Goal: Task Accomplishment & Management: Manage account settings

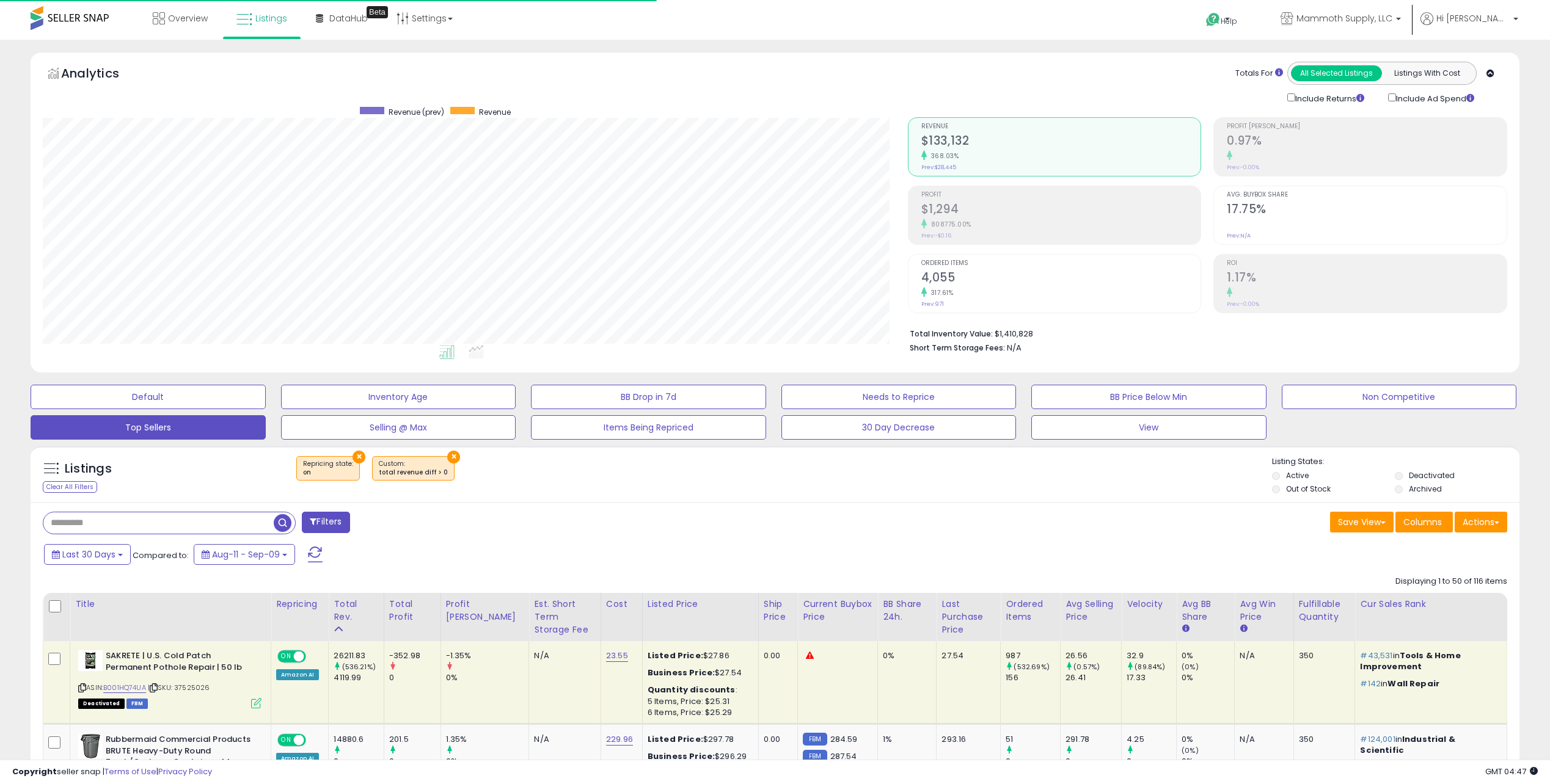
select select "**"
click at [181, 16] on span "Overview" at bounding box center [187, 18] width 40 height 13
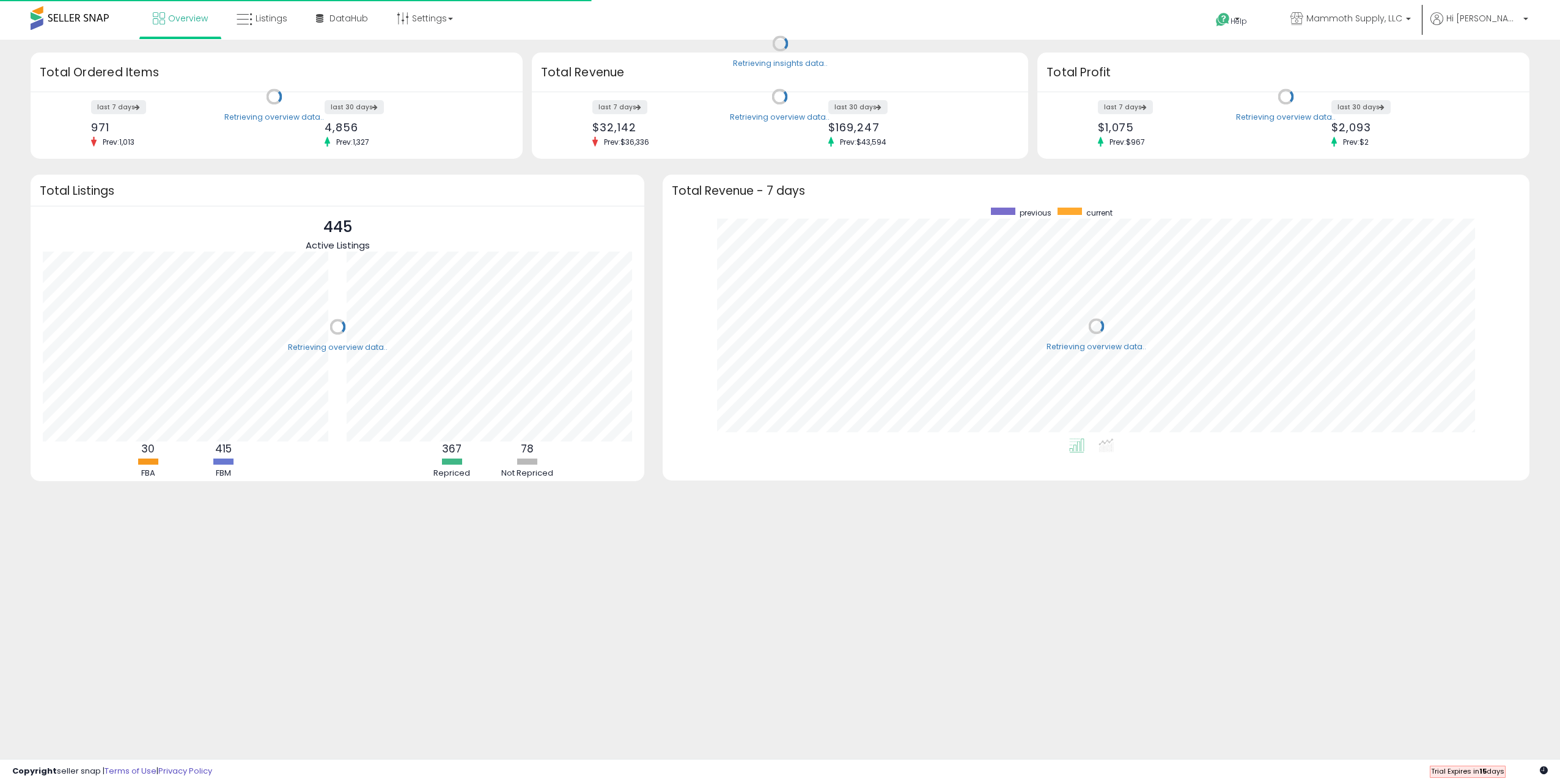
scroll to position [231, 843]
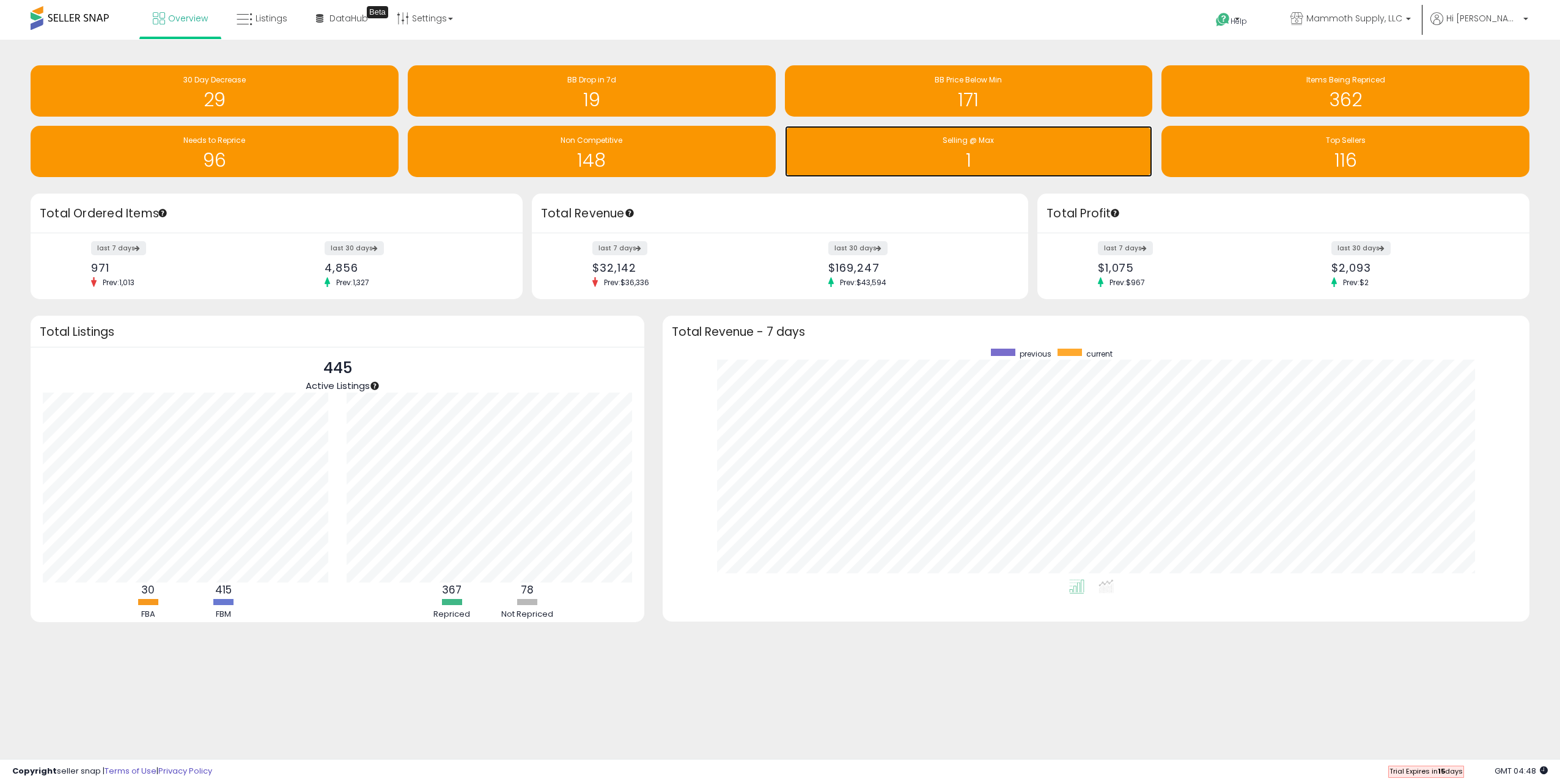
click at [966, 150] on h1 "1" at bounding box center [969, 160] width 355 height 20
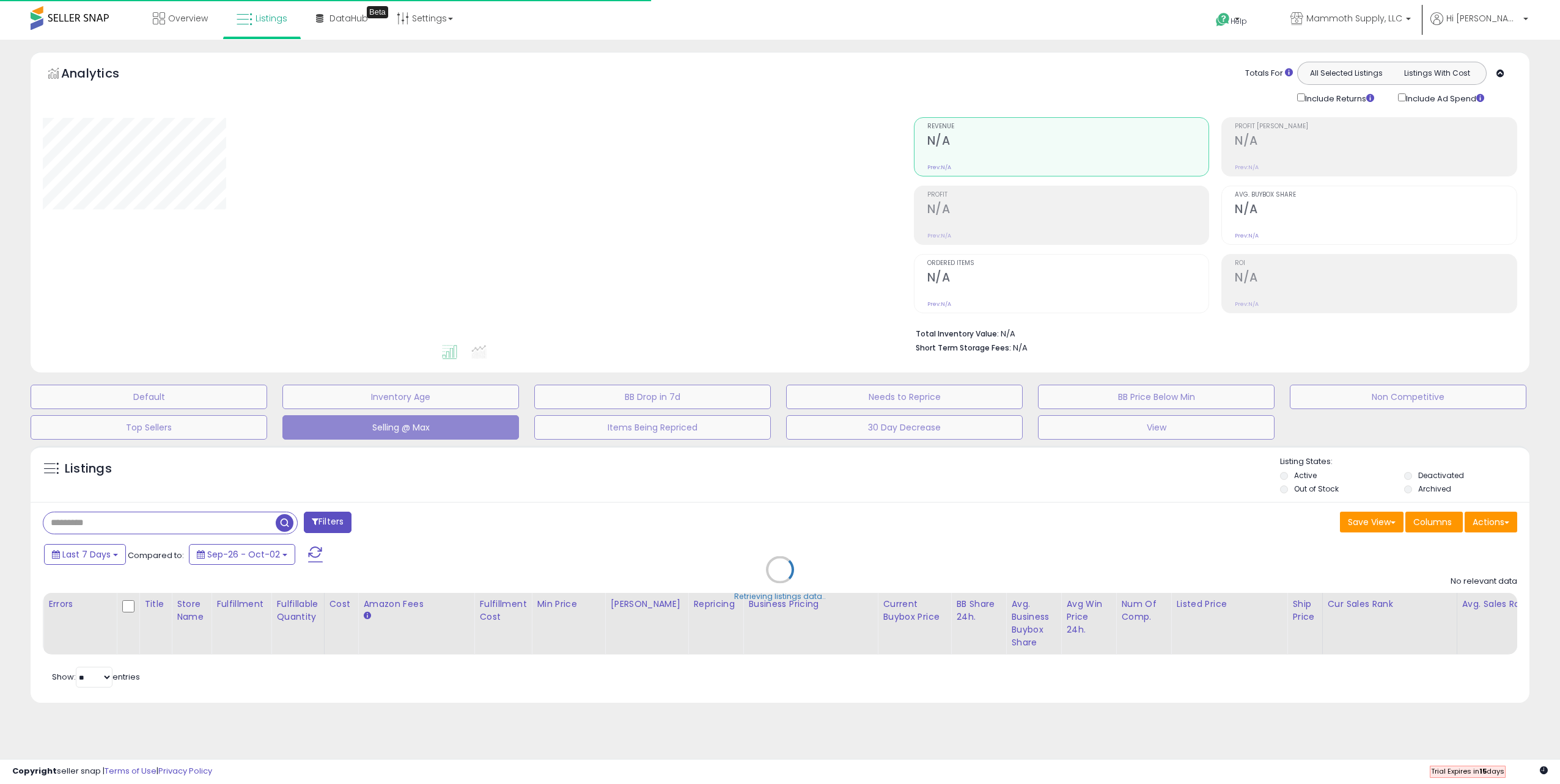
select select "**"
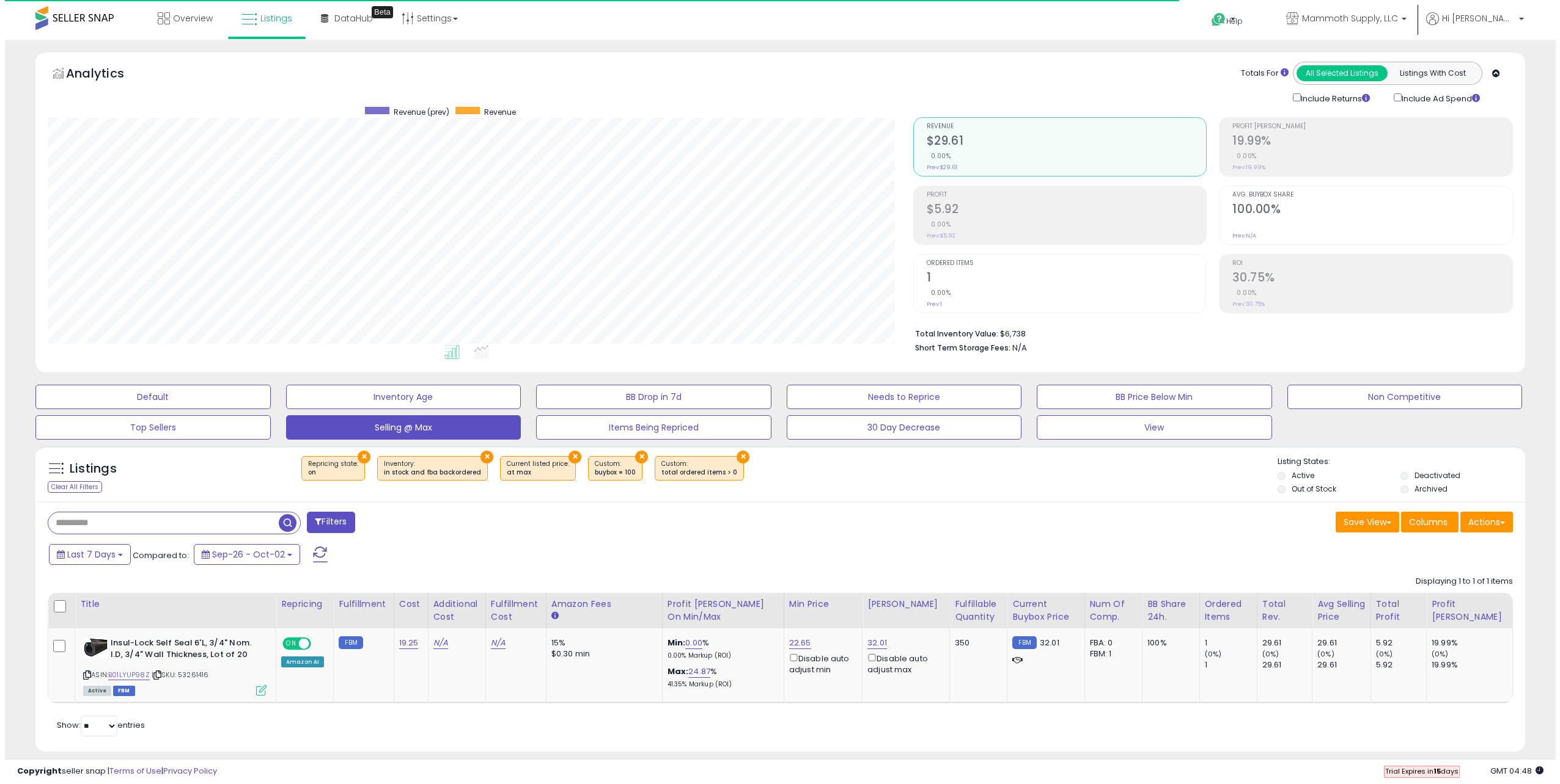
scroll to position [250, 866]
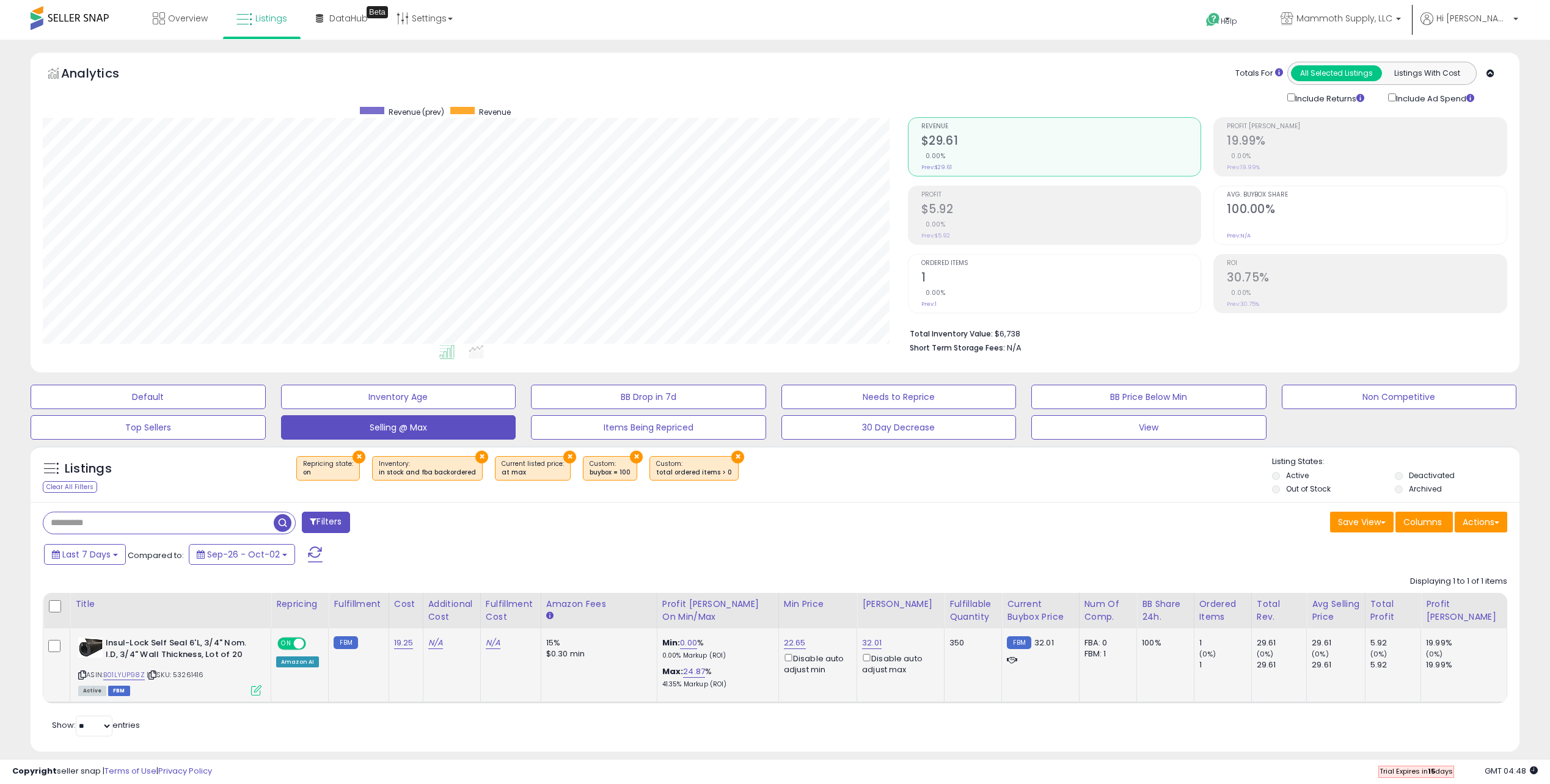
click at [280, 662] on div "Amazon AI" at bounding box center [298, 662] width 43 height 11
drag, startPoint x: 280, startPoint y: 663, endPoint x: 322, endPoint y: 665, distance: 42.0
click at [322, 665] on td "ON OFF Amazon AI" at bounding box center [300, 666] width 57 height 74
click at [329, 670] on td "FBM" at bounding box center [359, 666] width 60 height 74
click at [260, 692] on icon at bounding box center [256, 690] width 11 height 11
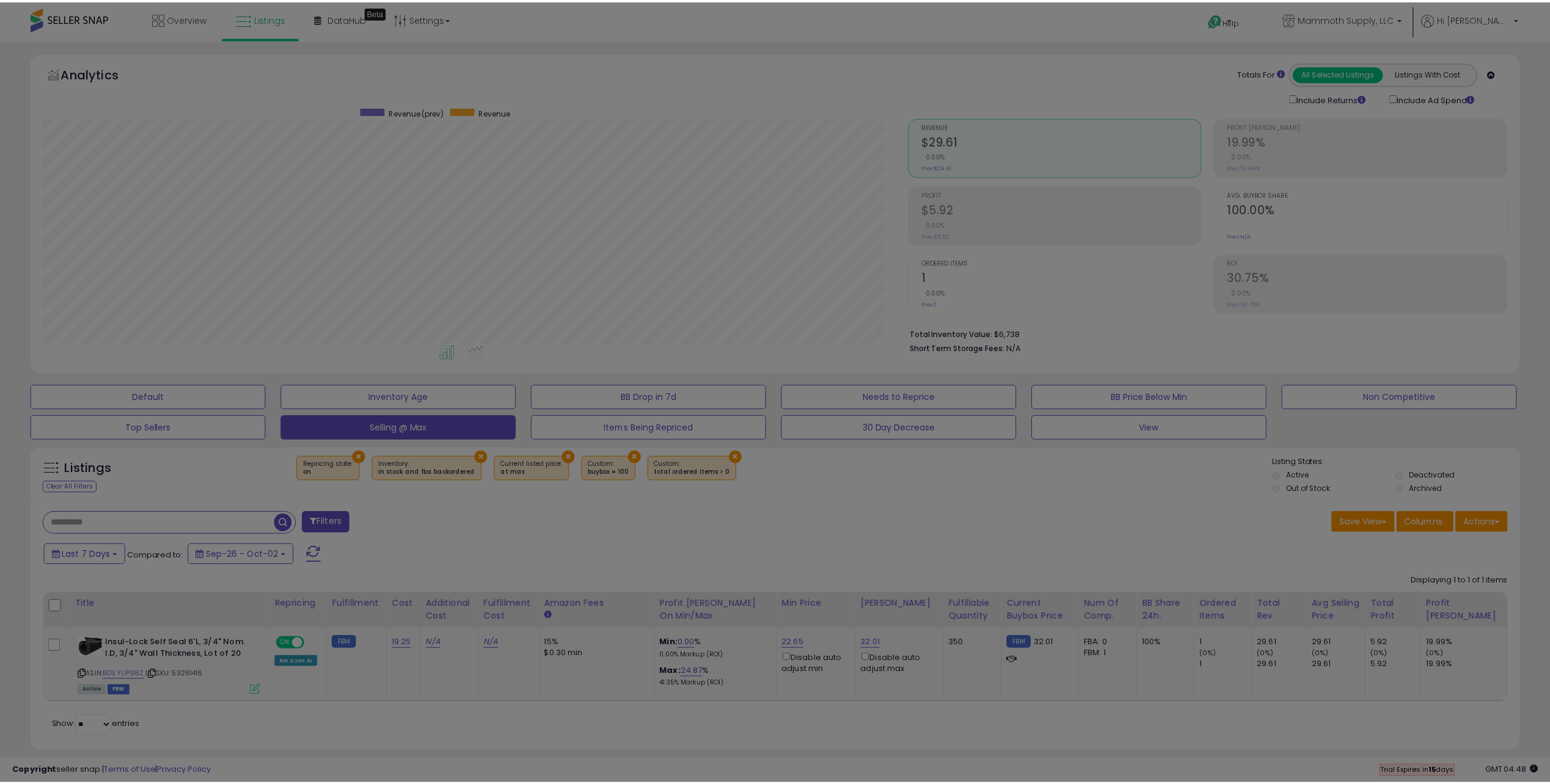
scroll to position [250, 871]
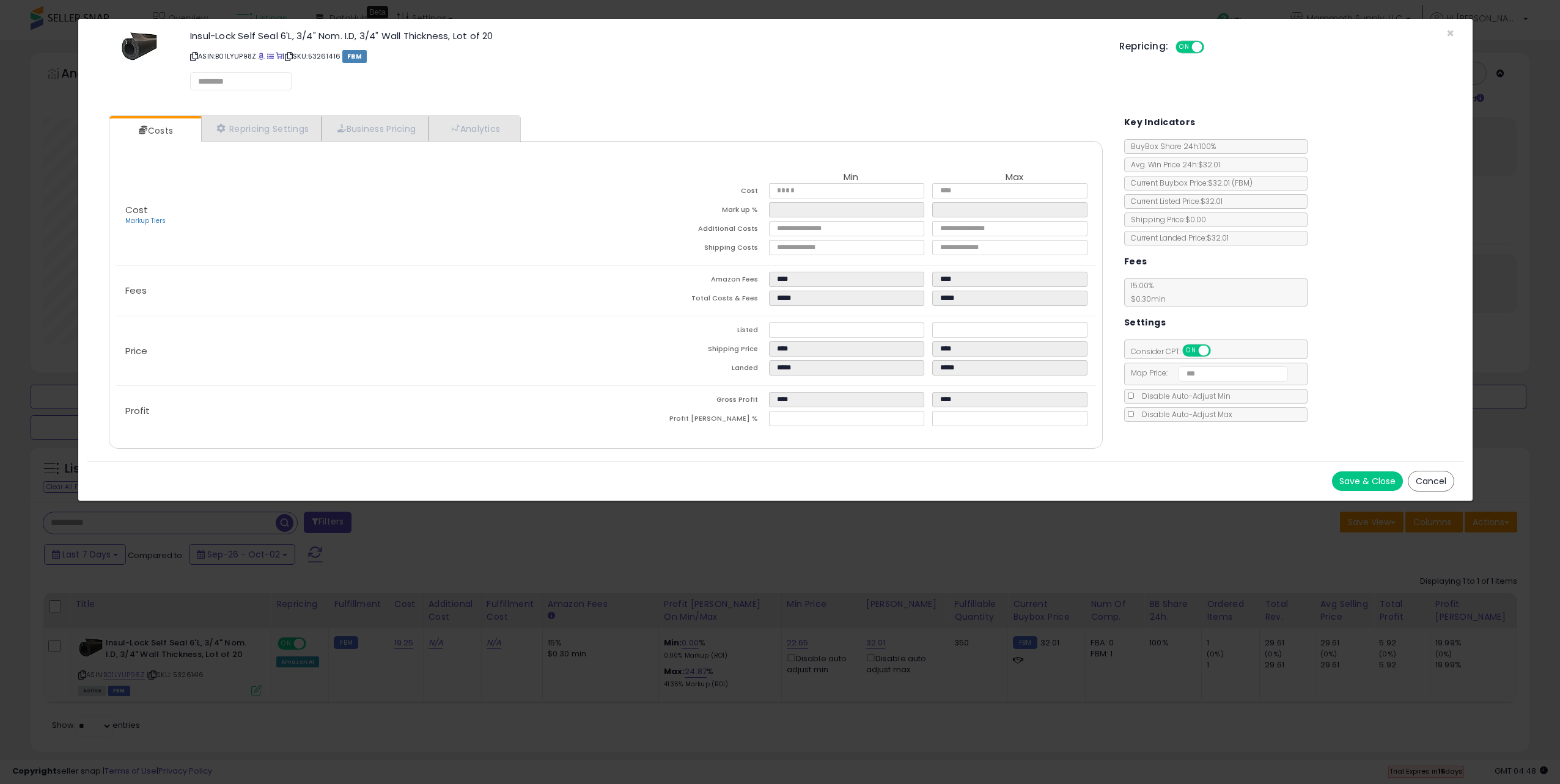
select select "*********"
click at [282, 126] on link "Repricing Settings" at bounding box center [261, 129] width 121 height 25
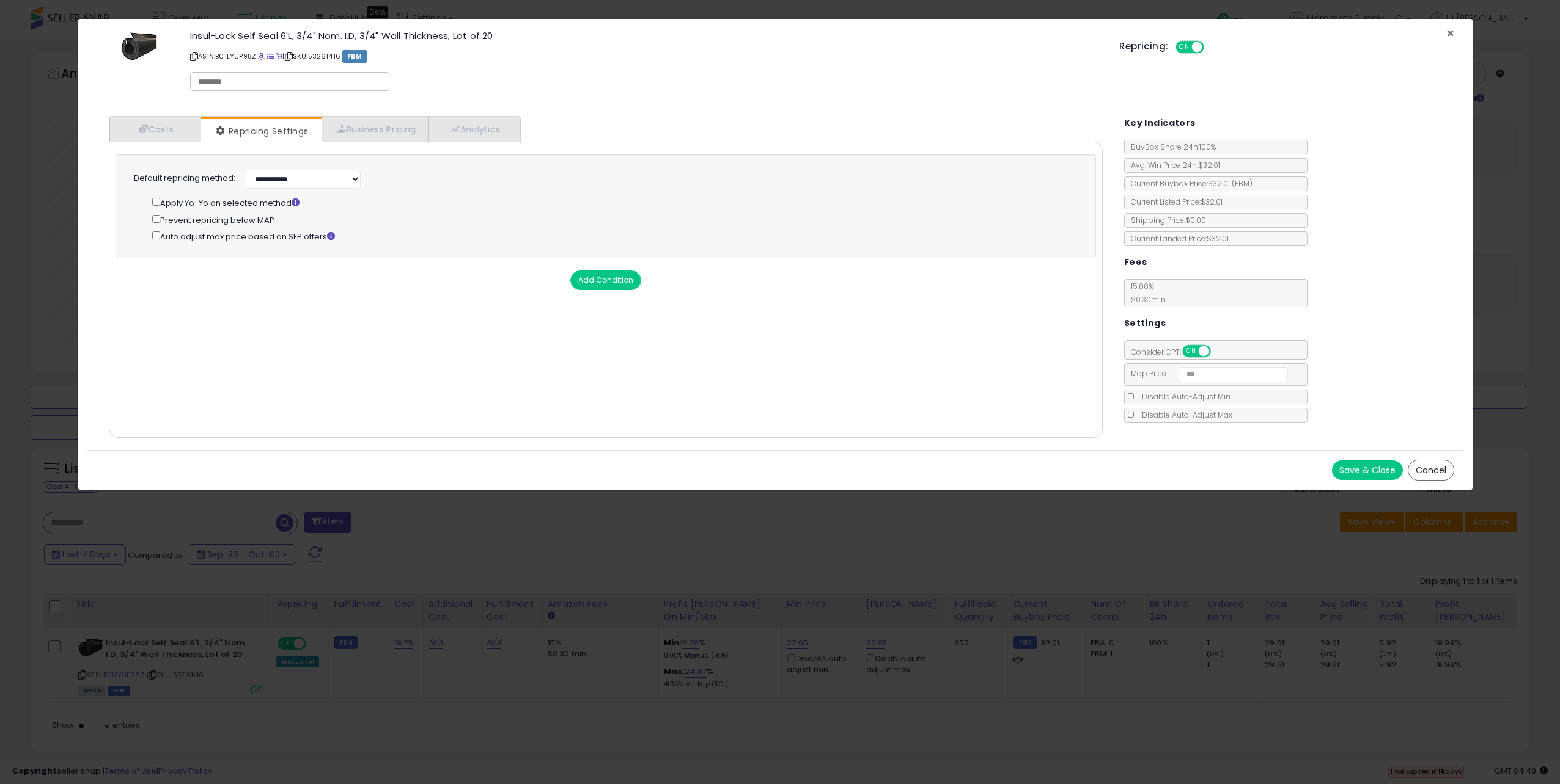
click at [1452, 29] on span "×" at bounding box center [1450, 33] width 8 height 17
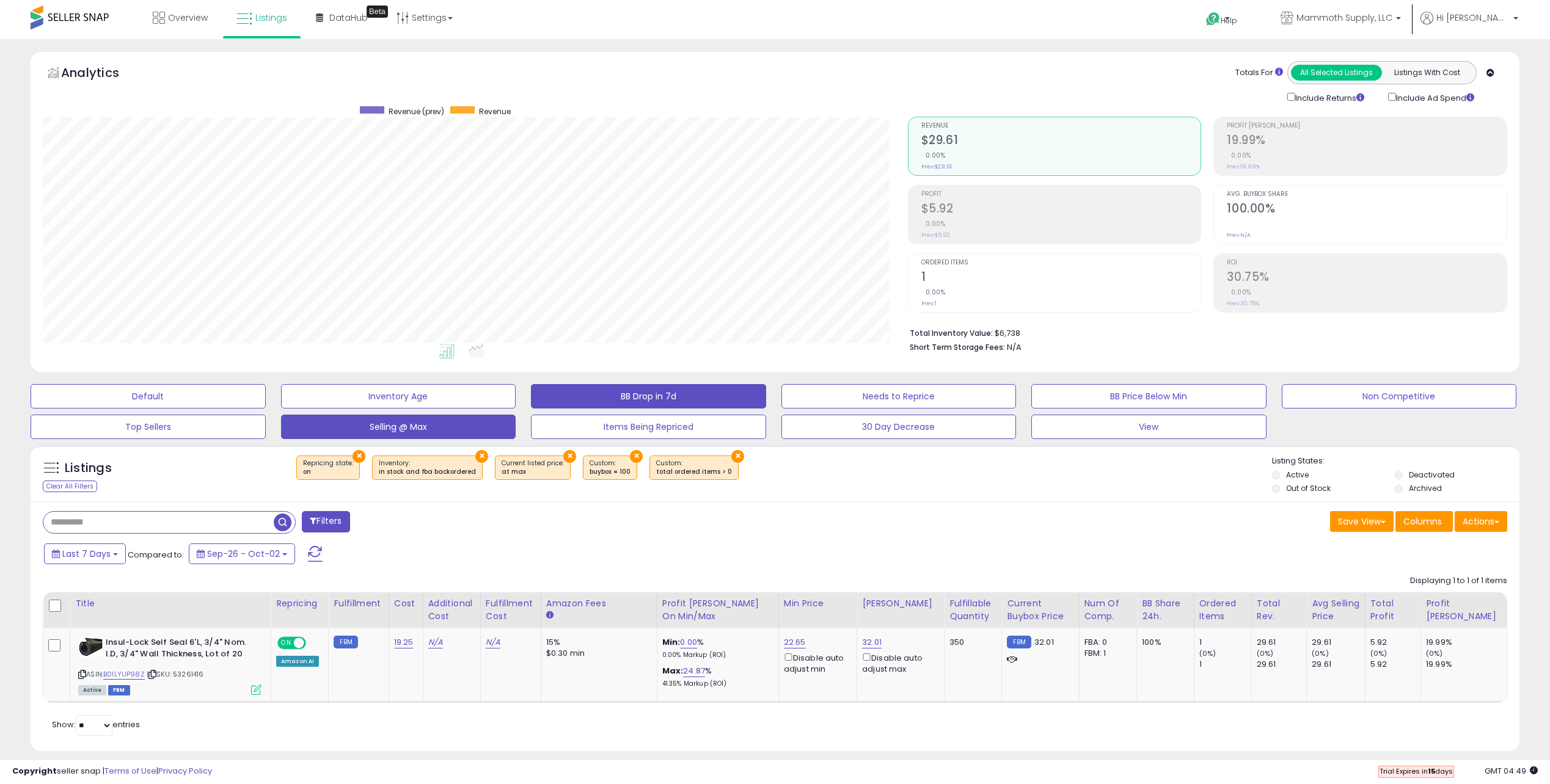
scroll to position [0, 0]
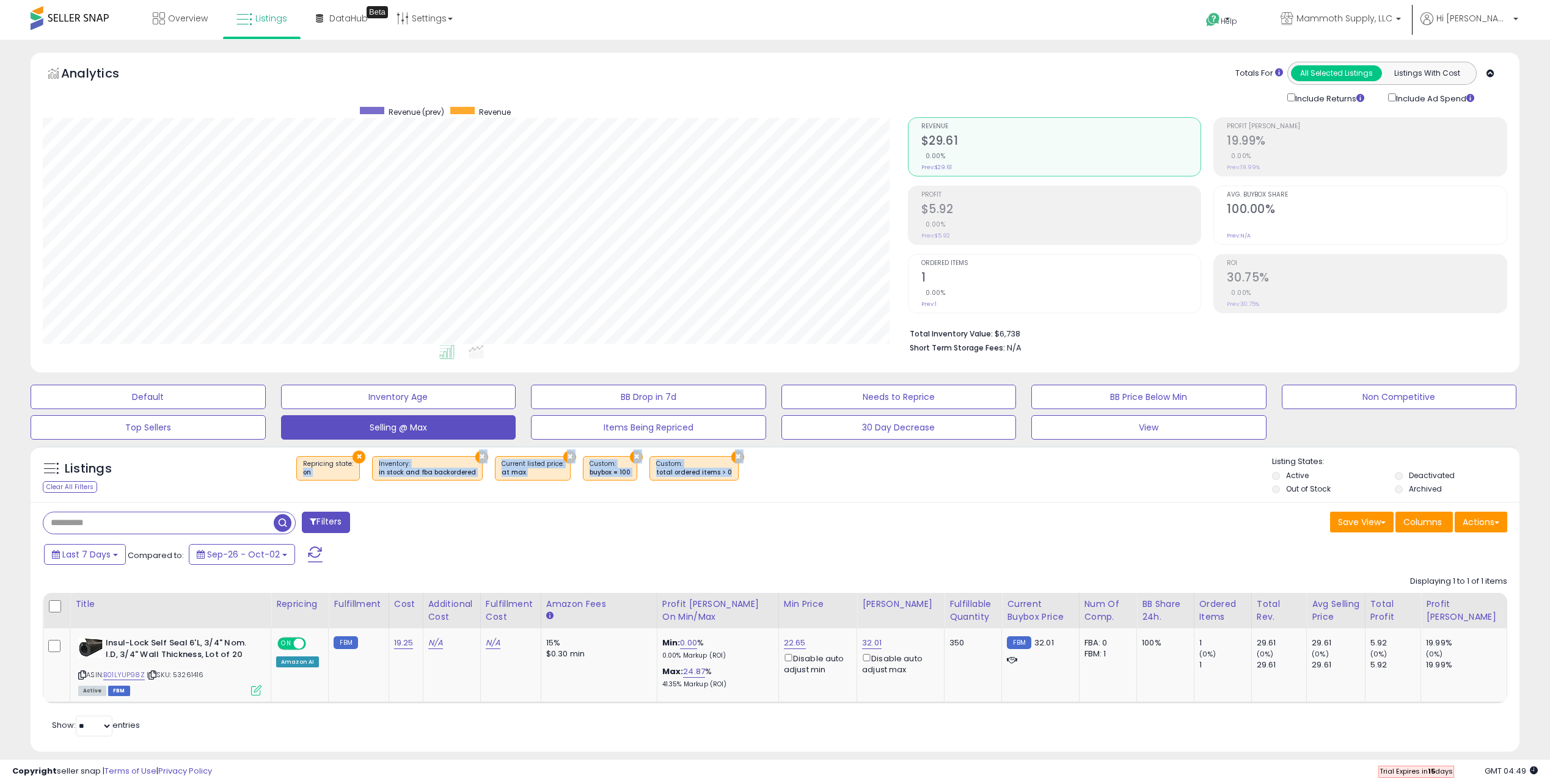
drag, startPoint x: 301, startPoint y: 471, endPoint x: 715, endPoint y: 479, distance: 414.1
click at [715, 479] on div "× Repricing state : on × Inventory × at max" at bounding box center [776, 473] width 991 height 34
click at [722, 484] on div "× Repricing state : on × Inventory × at max" at bounding box center [776, 473] width 991 height 34
click at [1486, 19] on p "Hi [PERSON_NAME]" at bounding box center [1469, 20] width 98 height 16
click at [1237, 20] on span "Help" at bounding box center [1229, 20] width 16 height 11
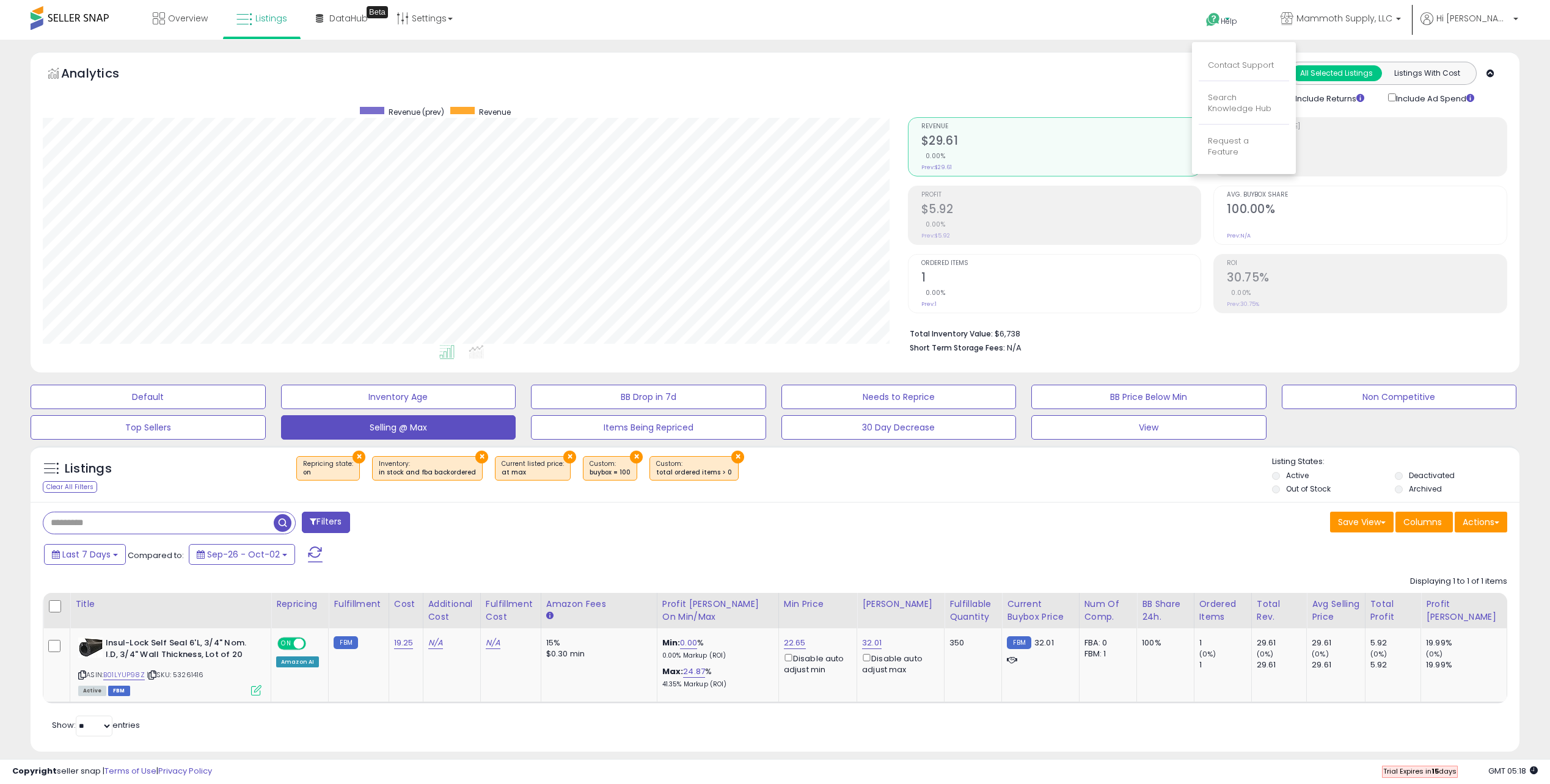
drag, startPoint x: 752, startPoint y: 35, endPoint x: 577, endPoint y: 0, distance: 178.5
click at [751, 35] on div "Overview Listings Beta" at bounding box center [505, 26] width 1027 height 52
